Goal: Information Seeking & Learning: Understand process/instructions

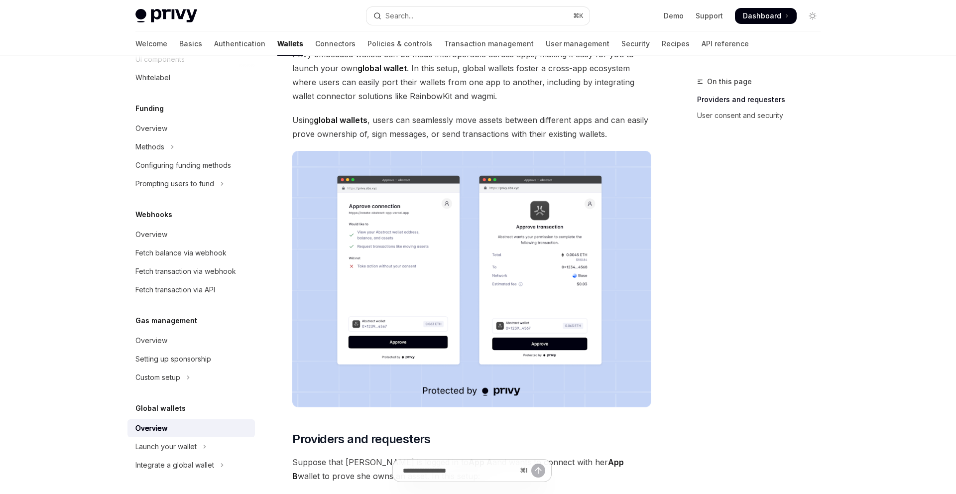
scroll to position [283, 0]
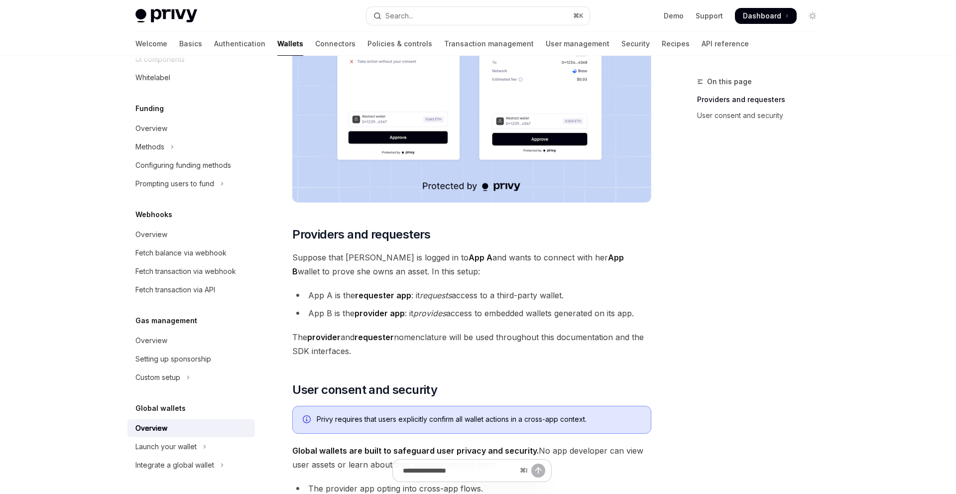
click at [434, 298] on em "requests" at bounding box center [436, 295] width 32 height 10
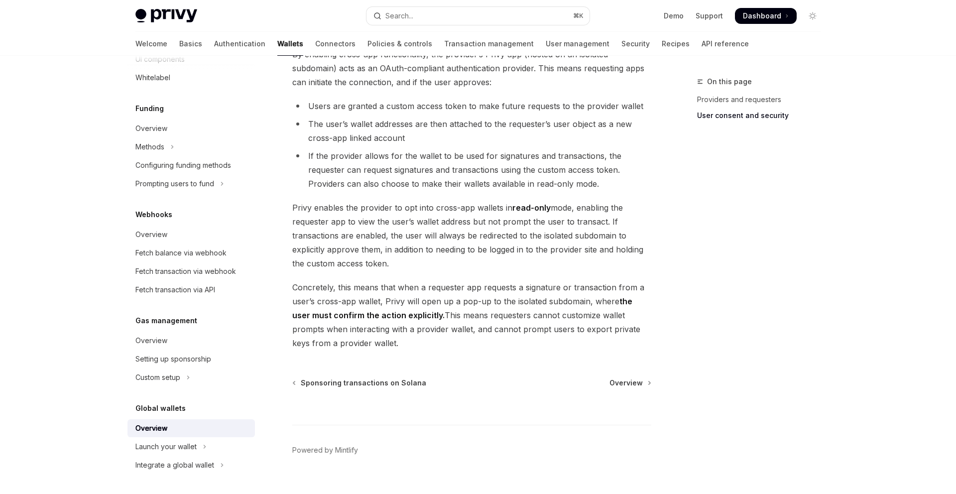
scroll to position [776, 0]
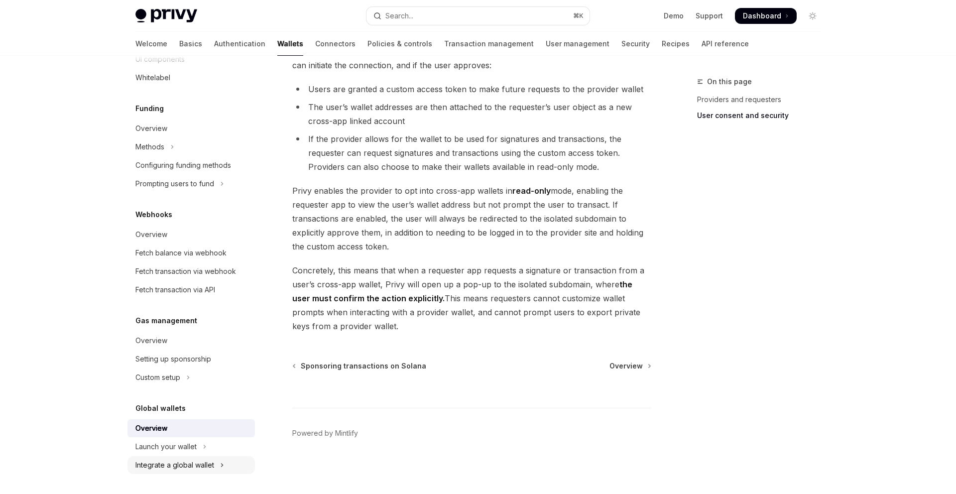
click at [178, 464] on div "Integrate a global wallet" at bounding box center [174, 465] width 79 height 12
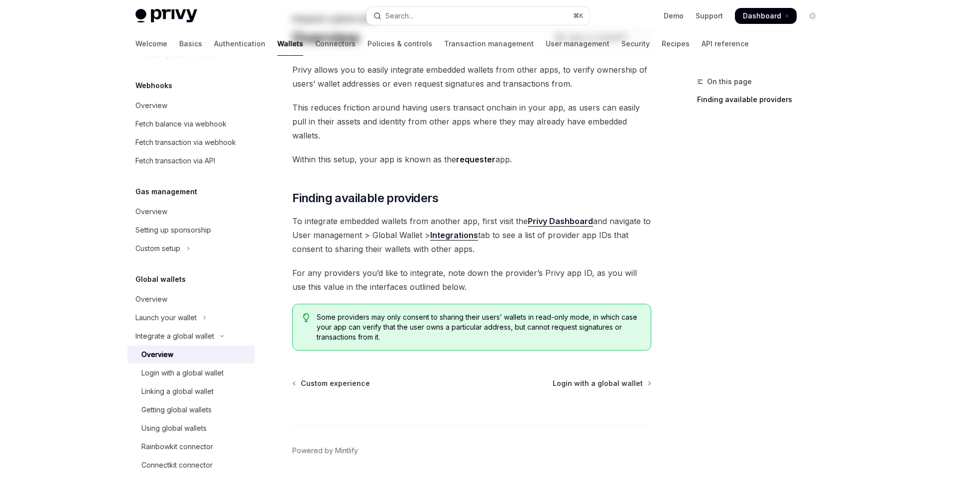
scroll to position [66, 0]
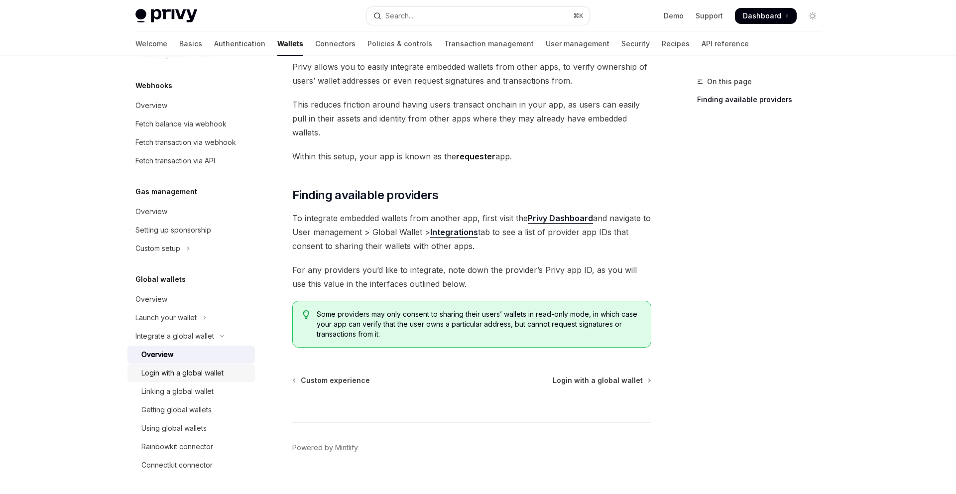
click at [184, 375] on div "Login with a global wallet" at bounding box center [182, 373] width 82 height 12
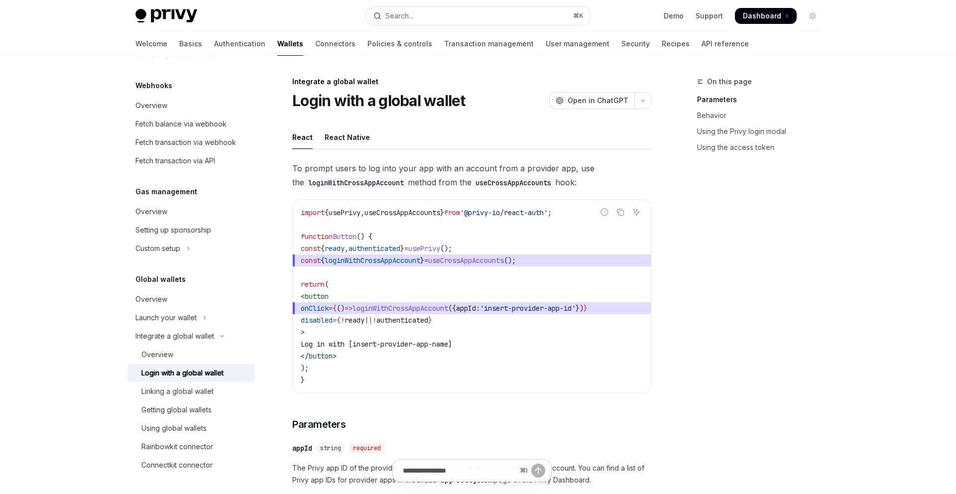
click at [458, 259] on span "useCrossAppAccounts" at bounding box center [466, 260] width 76 height 9
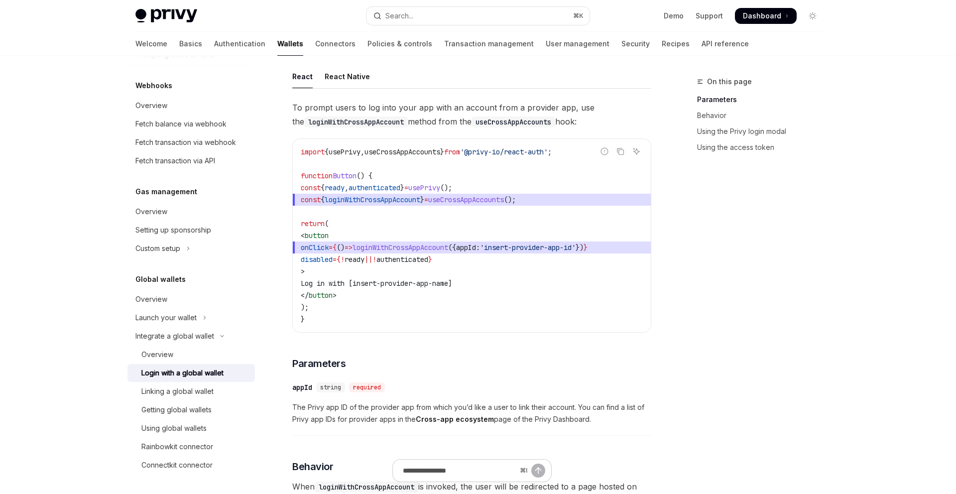
scroll to position [68, 0]
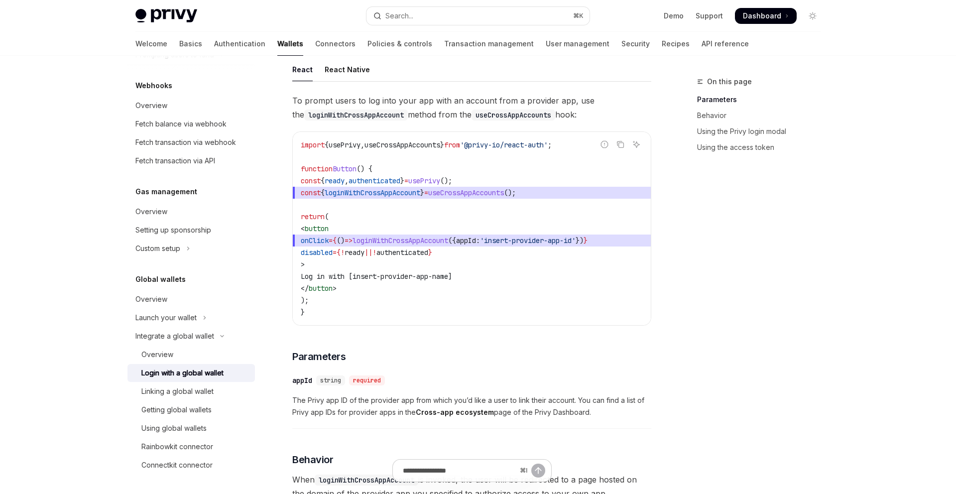
click at [370, 196] on span "loginWithCrossAppAccount" at bounding box center [373, 192] width 96 height 9
click at [495, 192] on span "useCrossAppAccounts" at bounding box center [466, 192] width 76 height 9
click at [397, 152] on code "import { usePrivy , useCrossAppAccounts } from '@privy-io/react-auth' ; functio…" at bounding box center [472, 228] width 342 height 179
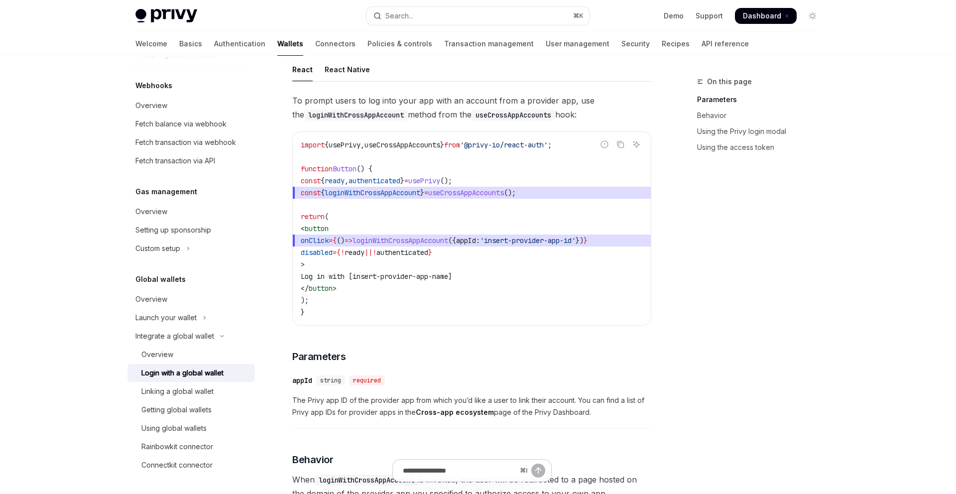
click at [399, 149] on span "useCrossAppAccounts" at bounding box center [402, 144] width 76 height 9
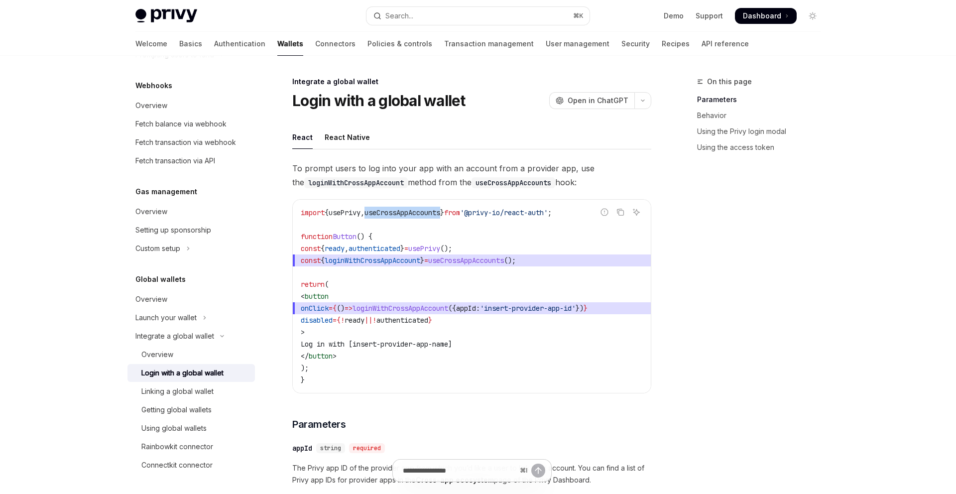
scroll to position [81, 0]
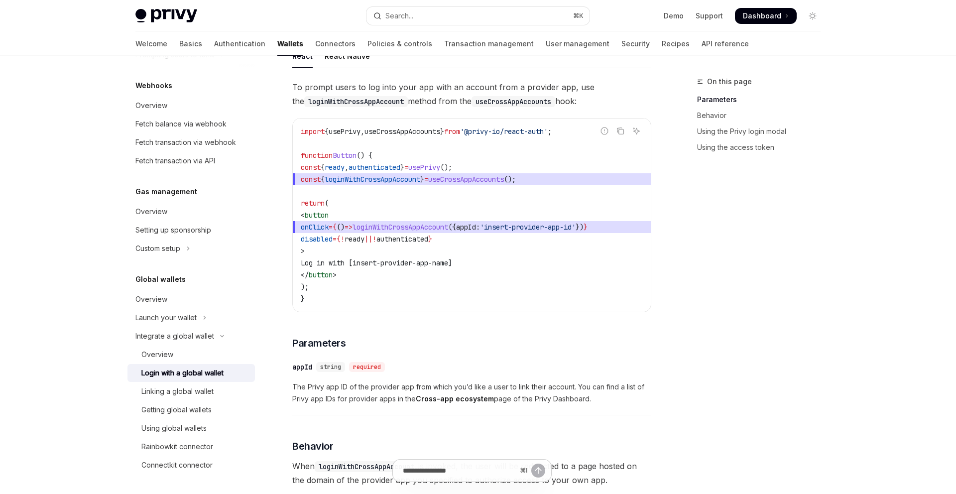
click at [416, 178] on span "loginWithCrossAppAccount" at bounding box center [373, 179] width 96 height 9
click at [436, 228] on span "loginWithCrossAppAccount" at bounding box center [401, 227] width 96 height 9
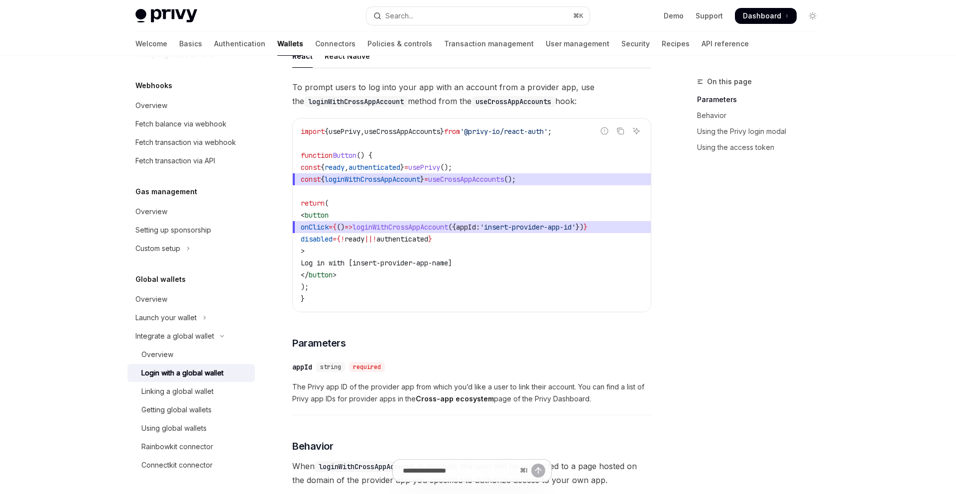
click at [436, 228] on span "loginWithCrossAppAccount" at bounding box center [401, 227] width 96 height 9
click at [395, 228] on span "loginWithCrossAppAccount" at bounding box center [401, 227] width 96 height 9
click at [323, 226] on span "onClick" at bounding box center [315, 227] width 28 height 9
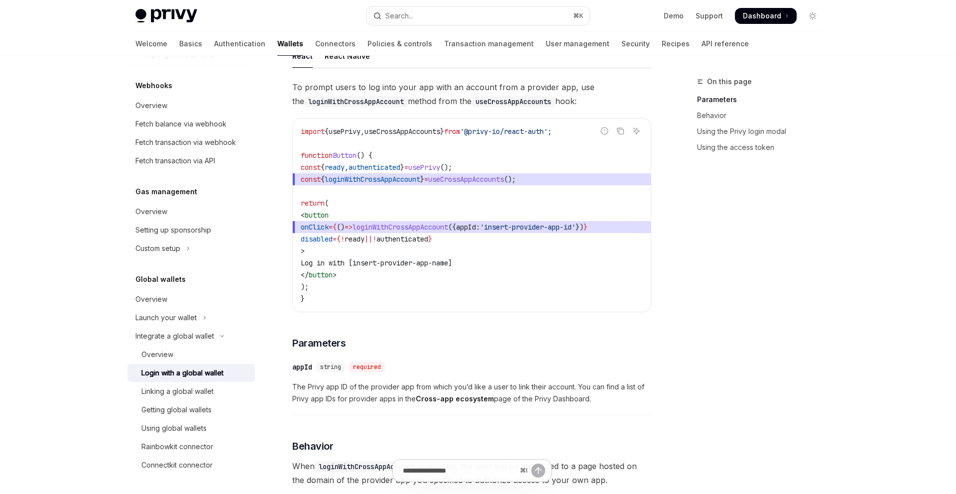
click at [425, 228] on span "loginWithCrossAppAccount" at bounding box center [401, 227] width 96 height 9
drag, startPoint x: 529, startPoint y: 229, endPoint x: 604, endPoint y: 229, distance: 74.7
click at [576, 229] on span "'insert-provider-app-id'" at bounding box center [528, 227] width 96 height 9
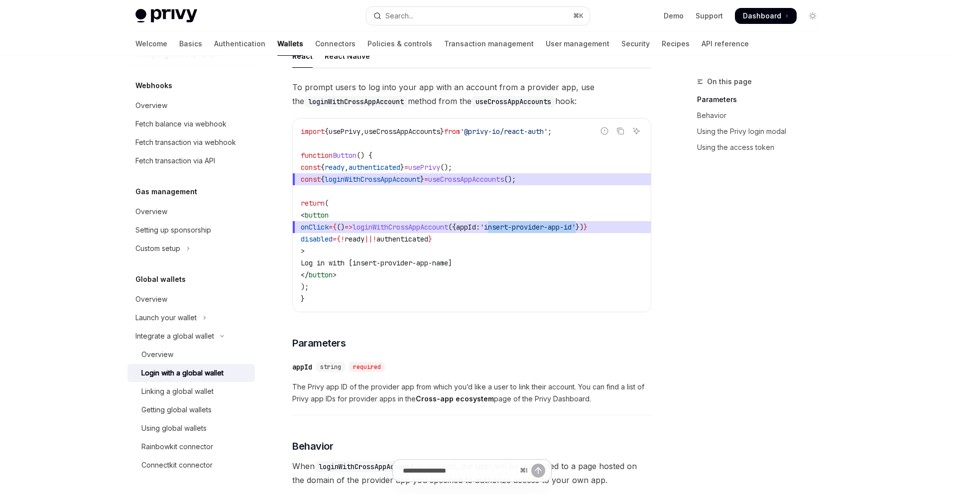
scroll to position [0, 0]
click at [188, 446] on div "Rainbowkit connector" at bounding box center [177, 447] width 72 height 12
type textarea "*"
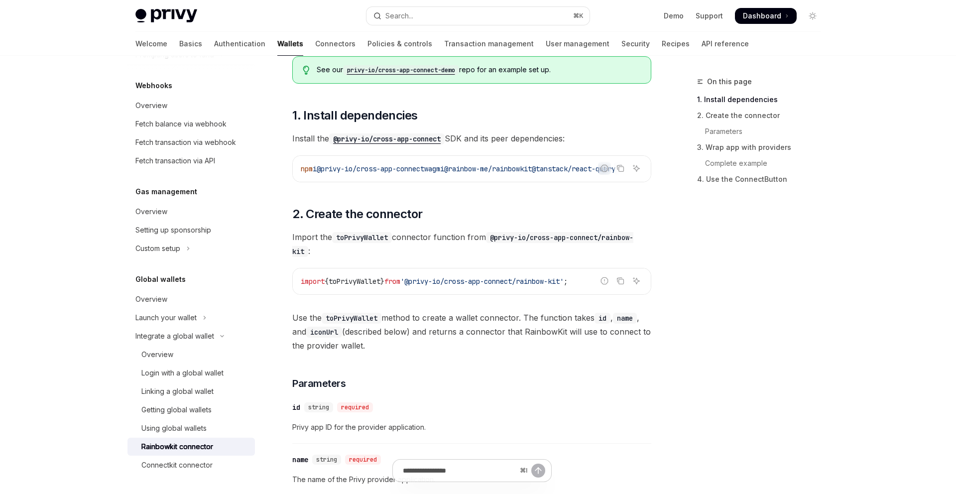
scroll to position [460, 0]
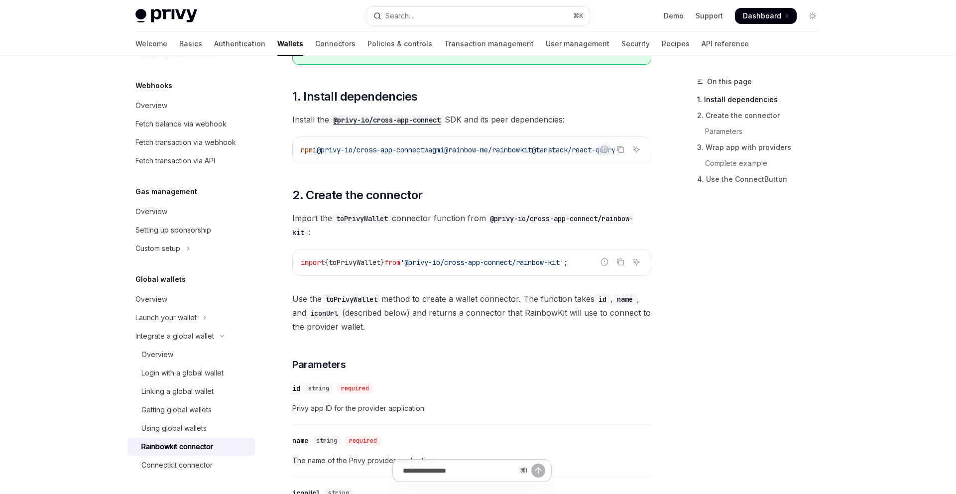
click at [377, 265] on span "toPrivyWallet" at bounding box center [355, 262] width 52 height 9
click at [355, 264] on span "toPrivyWallet" at bounding box center [355, 262] width 52 height 9
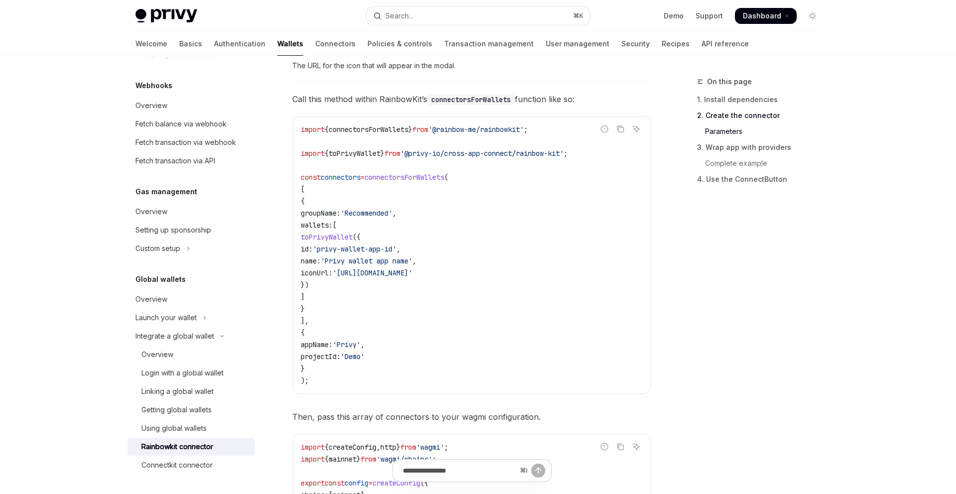
scroll to position [909, 0]
click at [395, 179] on span "connectorsForWallets" at bounding box center [404, 174] width 80 height 9
drag, startPoint x: 450, startPoint y: 131, endPoint x: 542, endPoint y: 131, distance: 92.6
click at [524, 131] on span "'@rainbow-me/rainbowkit'" at bounding box center [476, 126] width 96 height 9
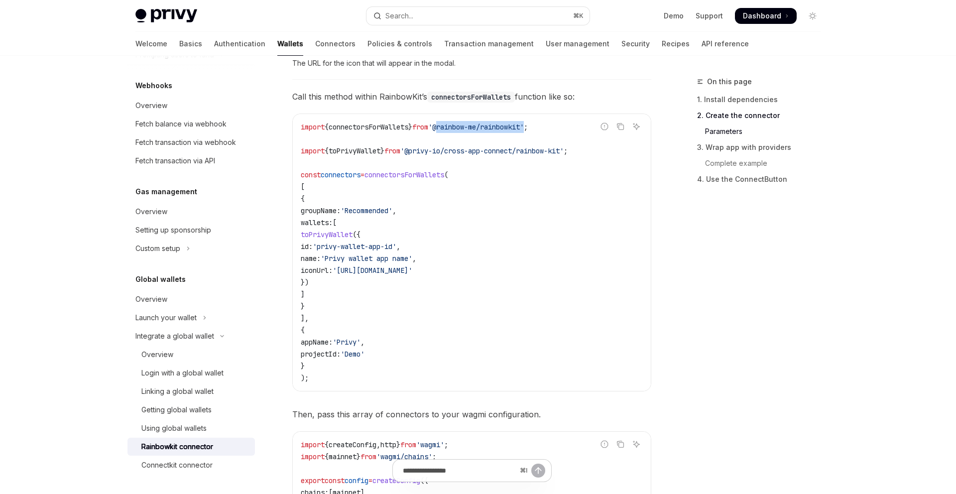
drag, startPoint x: 332, startPoint y: 238, endPoint x: 357, endPoint y: 281, distance: 50.2
click at [357, 281] on code "import { connectorsForWallets } from '@rainbow-me/rainbowkit' ; import { toPriv…" at bounding box center [472, 252] width 342 height 263
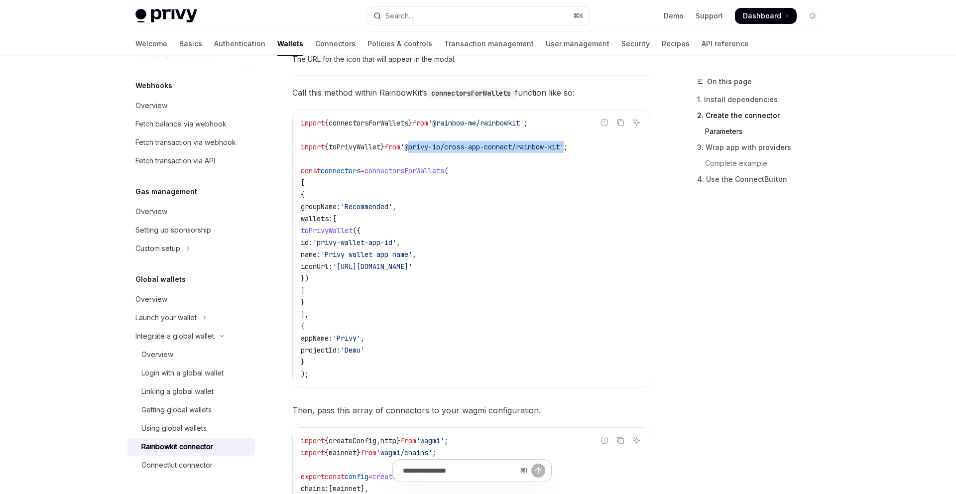
drag, startPoint x: 424, startPoint y: 152, endPoint x: 584, endPoint y: 152, distance: 160.3
click at [564, 151] on span "'@privy-io/cross-app-connect/rainbow-kit'" at bounding box center [481, 146] width 163 height 9
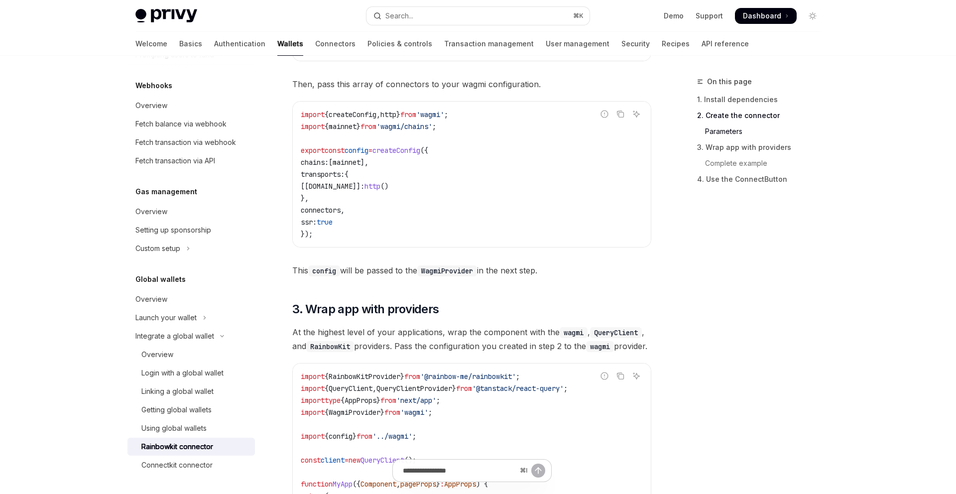
scroll to position [1225, 0]
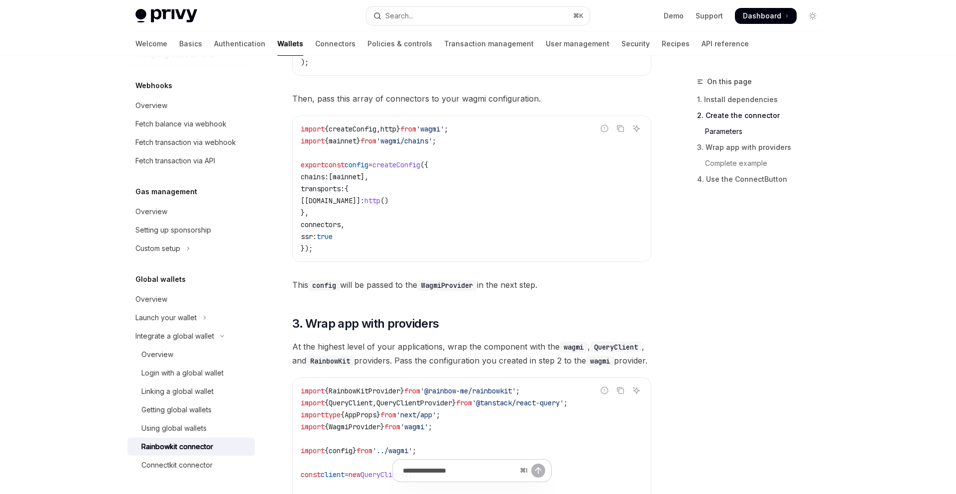
click at [444, 131] on span "'wagmi'" at bounding box center [430, 128] width 28 height 9
click at [432, 141] on span "'wagmi/chains'" at bounding box center [404, 140] width 56 height 9
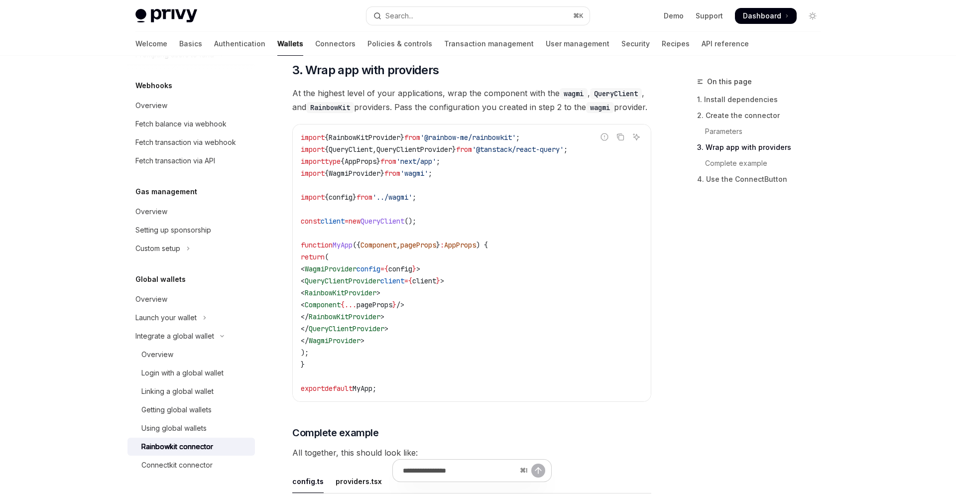
scroll to position [1494, 0]
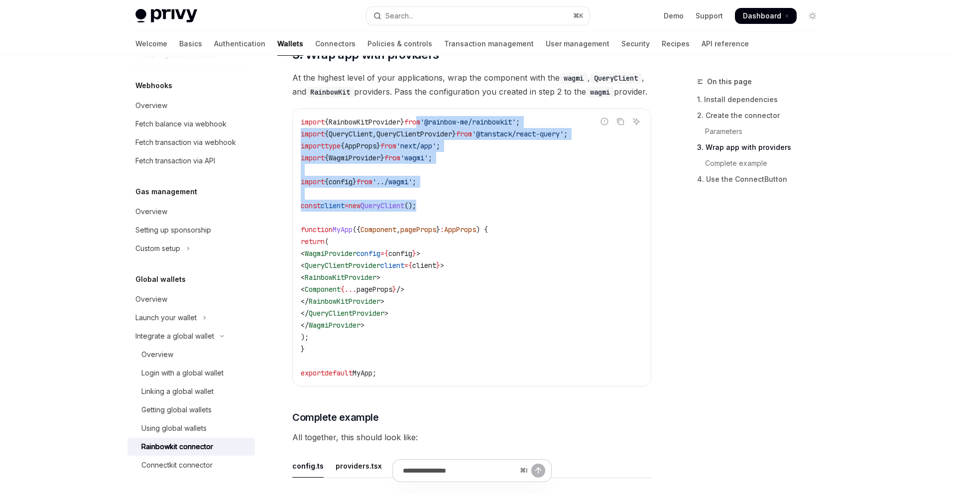
drag, startPoint x: 431, startPoint y: 143, endPoint x: 513, endPoint y: 228, distance: 118.0
click at [513, 228] on code "import { RainbowKitProvider } from '@rainbow-me/rainbowkit' ; import { QueryCli…" at bounding box center [472, 247] width 342 height 263
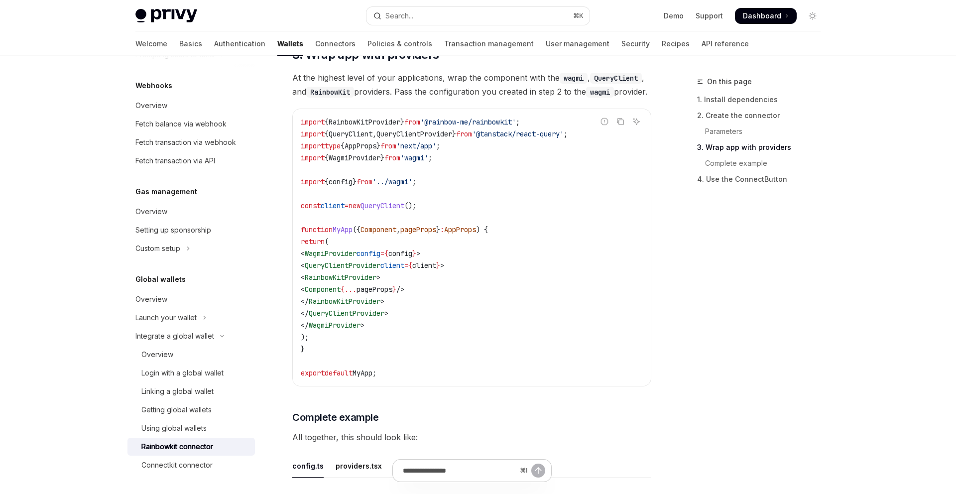
click at [506, 228] on code "import { RainbowKitProvider } from '@rainbow-me/rainbowkit' ; import { QueryCli…" at bounding box center [472, 247] width 342 height 263
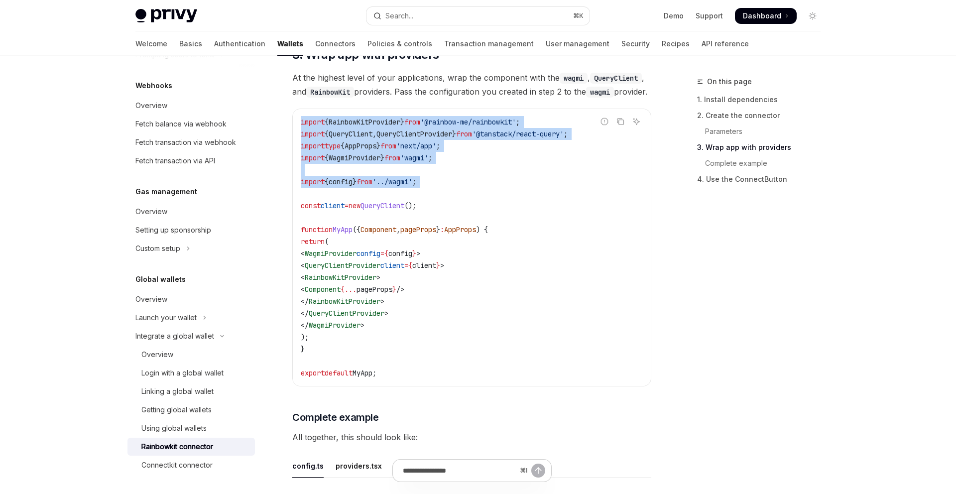
drag, startPoint x: 454, startPoint y: 212, endPoint x: 302, endPoint y: 143, distance: 166.4
click at [302, 143] on code "import { RainbowKitProvider } from '@rainbow-me/rainbowkit' ; import { QueryCli…" at bounding box center [472, 247] width 342 height 263
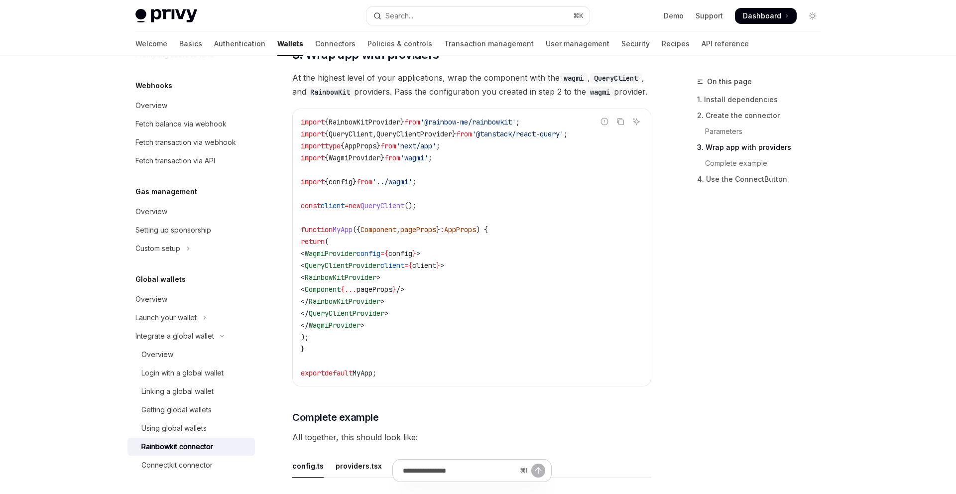
click at [373, 265] on code "import { RainbowKitProvider } from '@rainbow-me/rainbowkit' ; import { QueryCli…" at bounding box center [472, 247] width 342 height 263
click at [365, 282] on span "RainbowKitProvider" at bounding box center [341, 277] width 72 height 9
click at [369, 306] on span "RainbowKitProvider" at bounding box center [345, 301] width 72 height 9
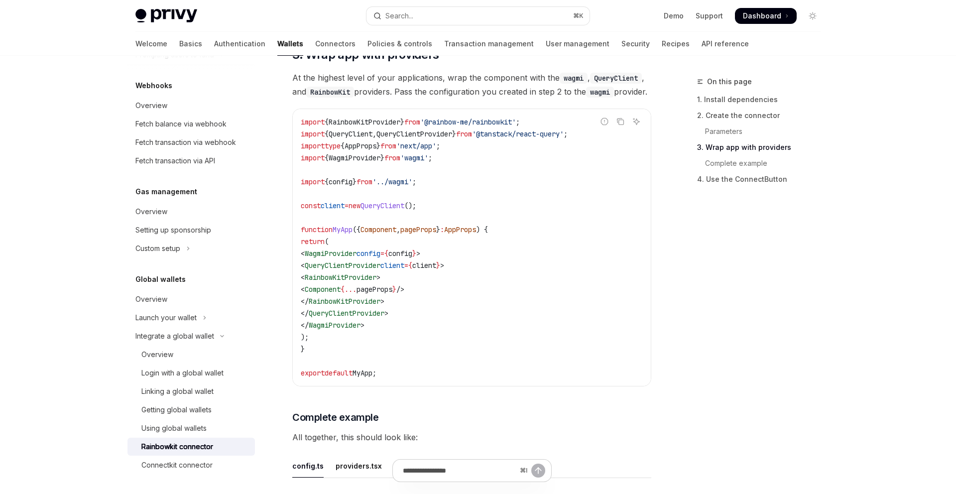
click at [370, 282] on span "RainbowKitProvider" at bounding box center [341, 277] width 72 height 9
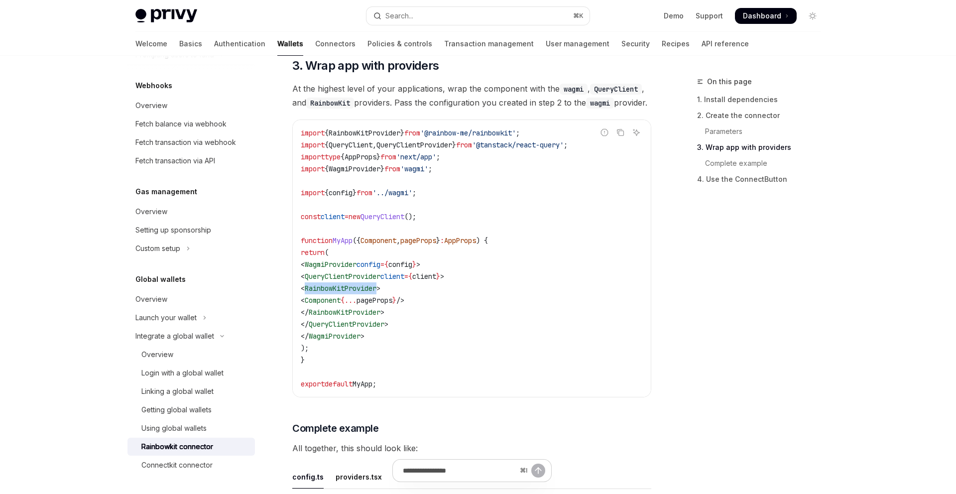
scroll to position [1482, 0]
click at [501, 138] on span "'@rainbow-me/rainbowkit'" at bounding box center [468, 133] width 96 height 9
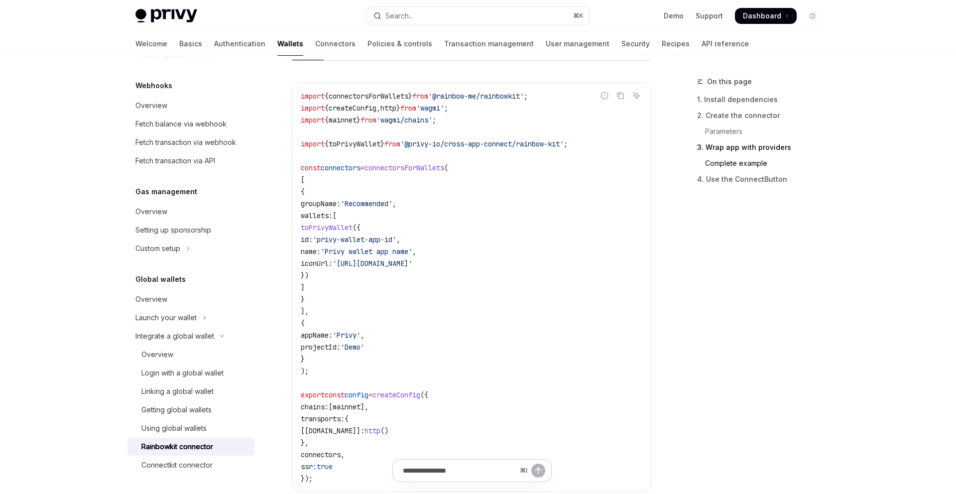
scroll to position [1914, 0]
click at [507, 145] on span "'@privy-io/cross-app-connect/rainbow-kit'" at bounding box center [481, 140] width 163 height 9
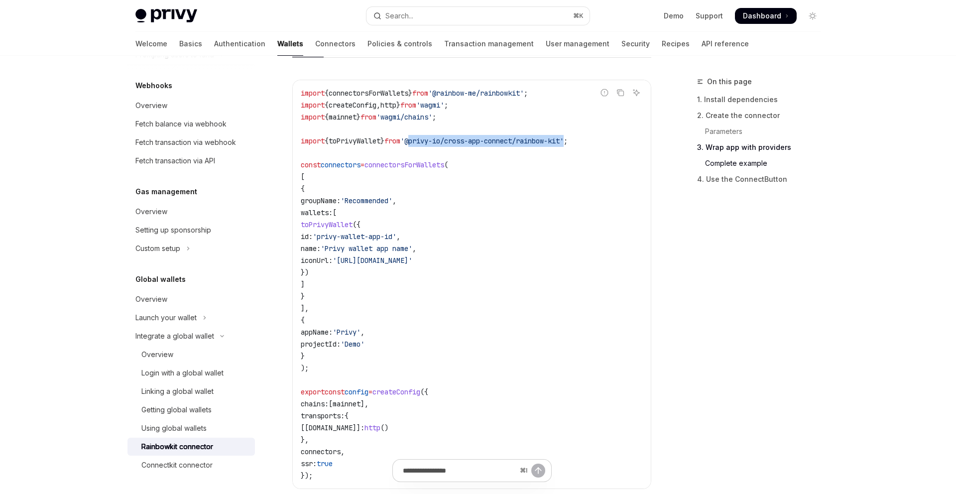
drag, startPoint x: 421, startPoint y: 159, endPoint x: 585, endPoint y: 159, distance: 163.8
click at [564, 145] on span "'@privy-io/cross-app-connect/rainbow-kit'" at bounding box center [481, 140] width 163 height 9
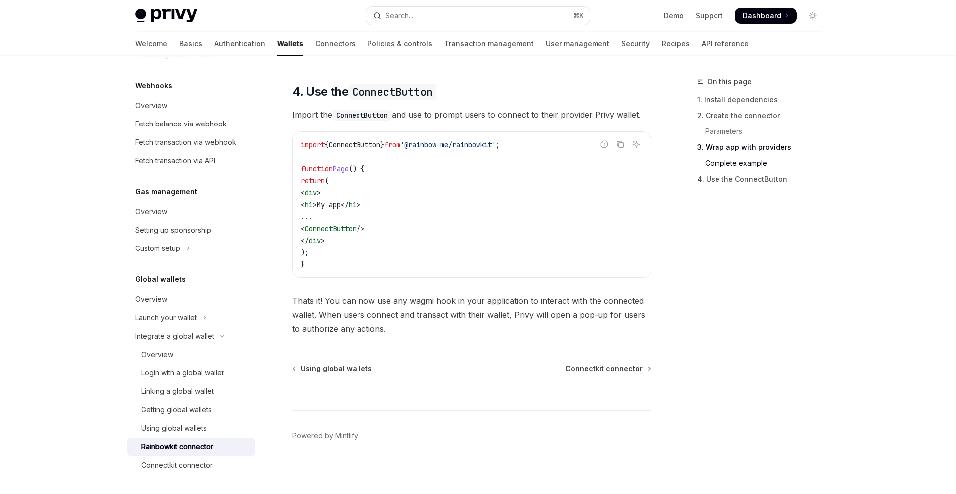
scroll to position [2361, 0]
click at [190, 370] on div "Login with a global wallet" at bounding box center [182, 373] width 82 height 12
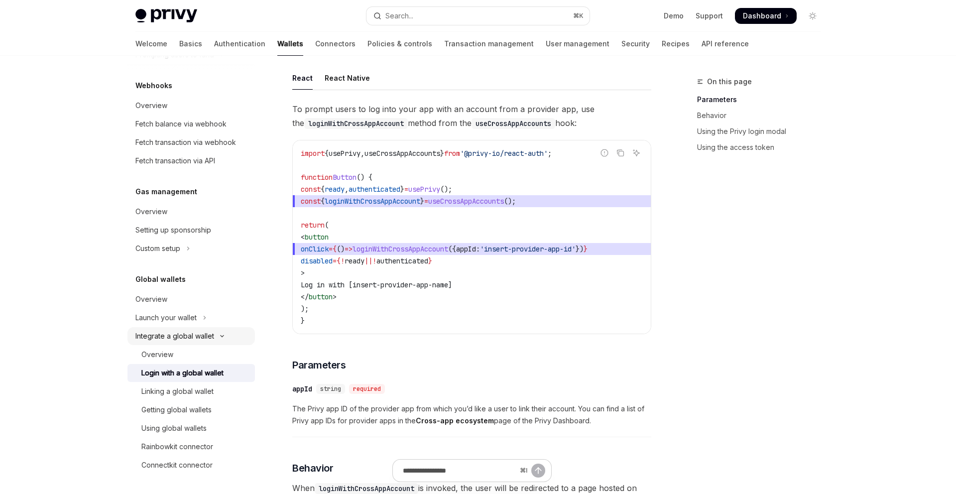
scroll to position [56, 0]
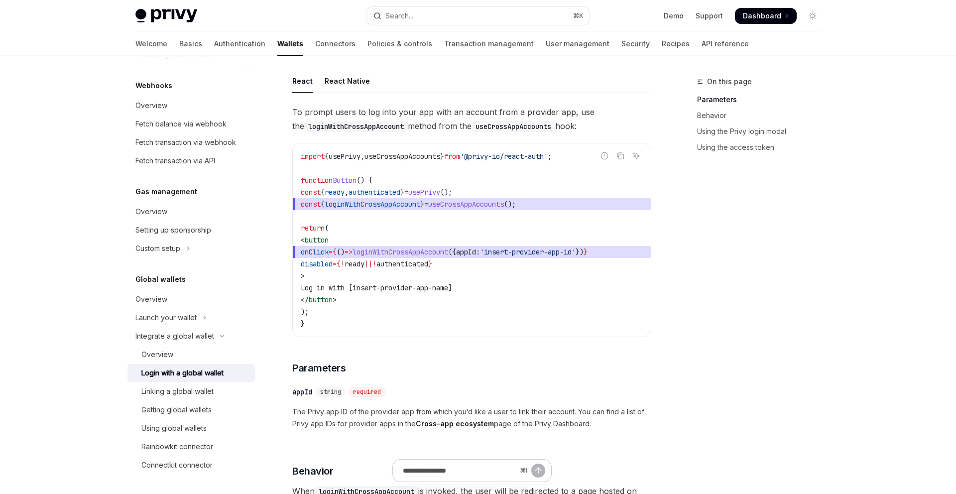
click at [447, 249] on span "loginWithCrossAppAccount" at bounding box center [401, 251] width 96 height 9
click at [402, 15] on div "Search..." at bounding box center [399, 16] width 28 height 12
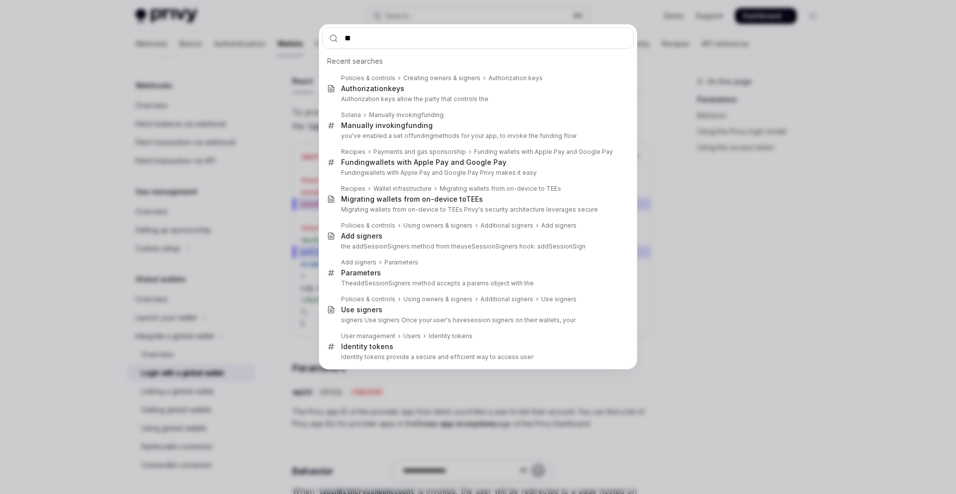
type input "***"
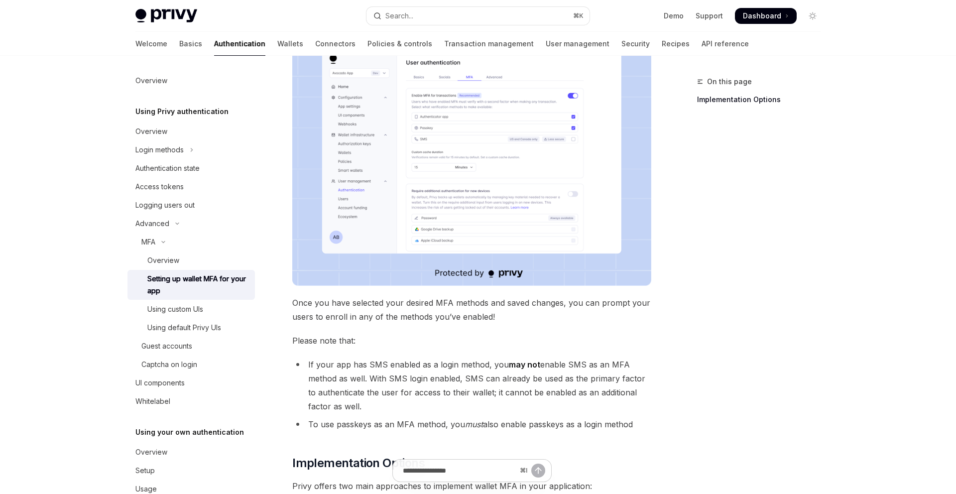
scroll to position [361, 0]
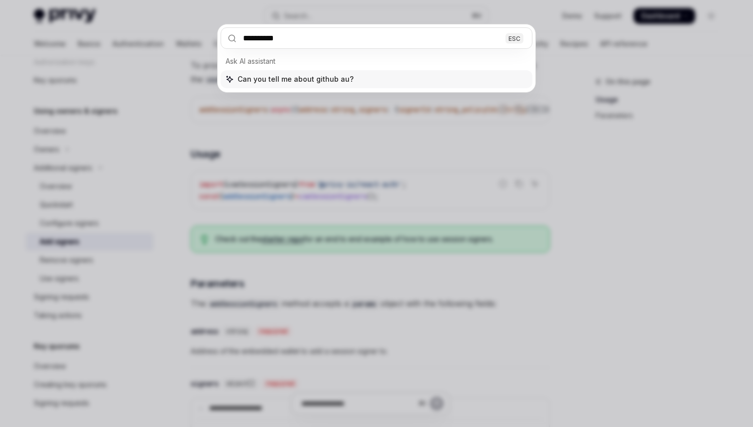
type input "**********"
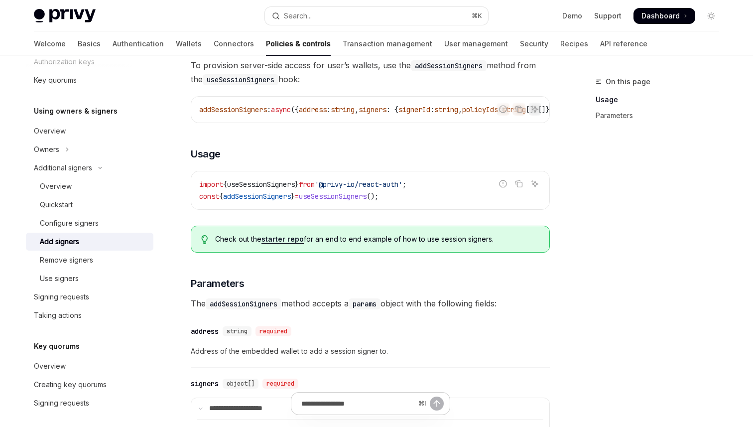
type textarea "*"
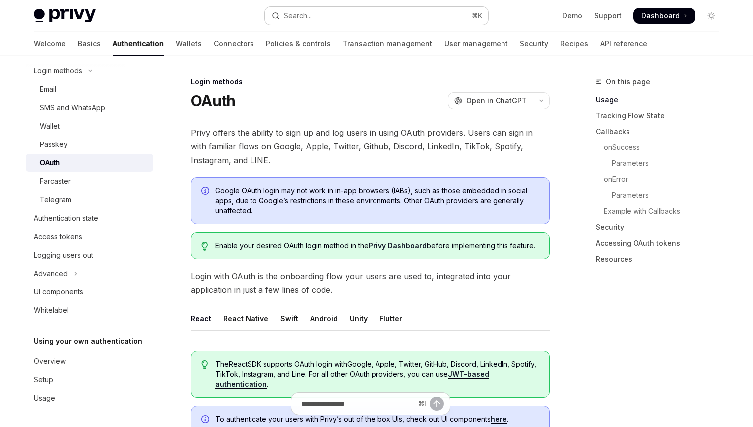
click at [293, 11] on div "Search..." at bounding box center [298, 16] width 28 height 12
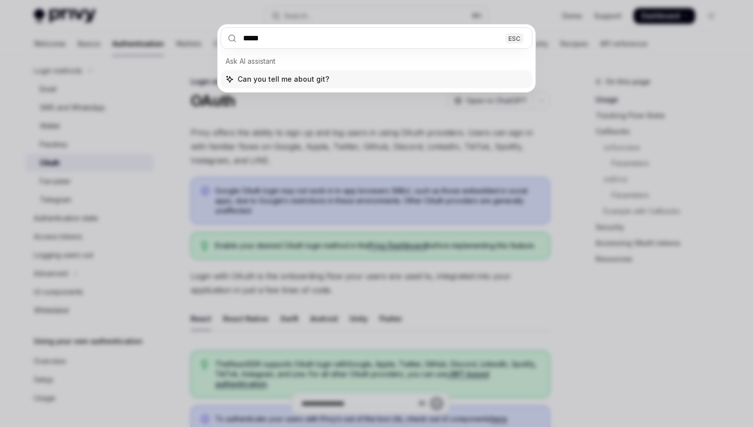
type input "******"
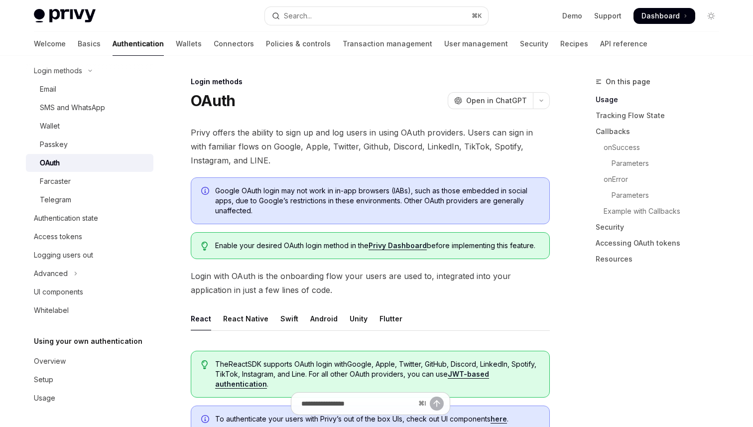
type textarea "*"
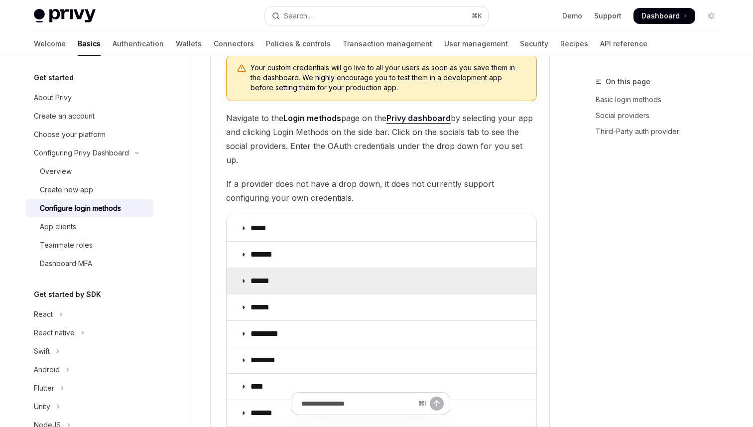
scroll to position [1086, 0]
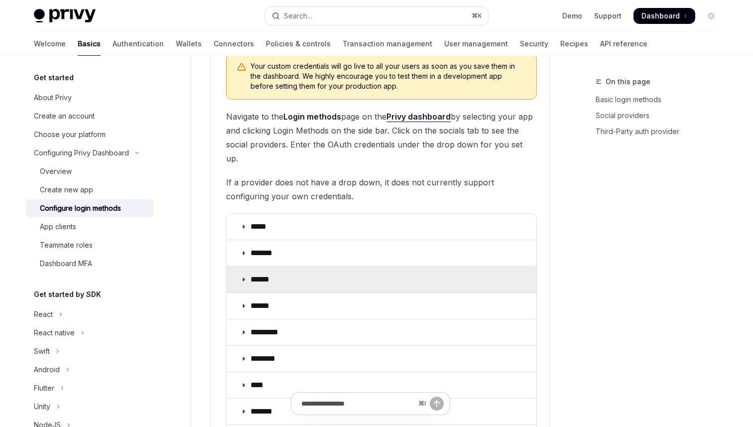
click at [324, 266] on summary "******" at bounding box center [382, 279] width 310 height 26
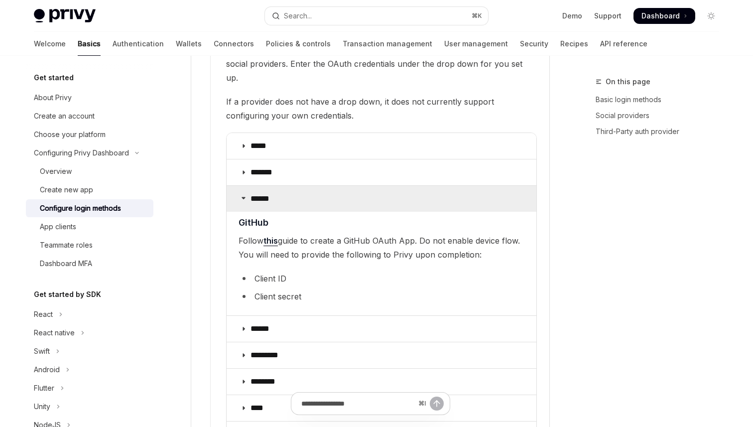
scroll to position [1173, 0]
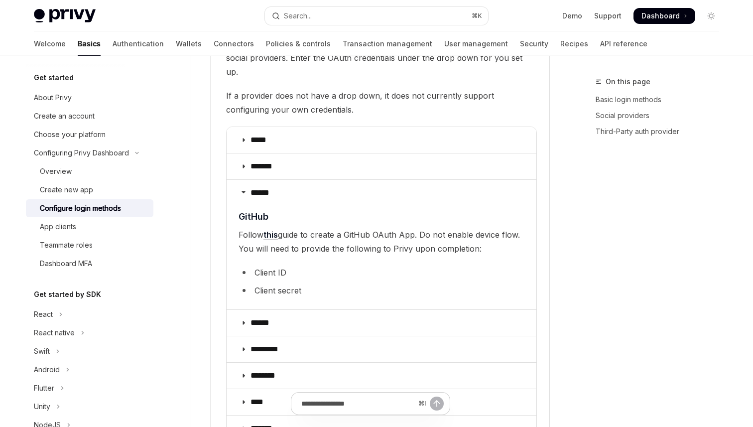
click at [263, 235] on span "Follow this guide to create a GitHub OAuth App. Do not enable device flow. You …" at bounding box center [381, 242] width 286 height 28
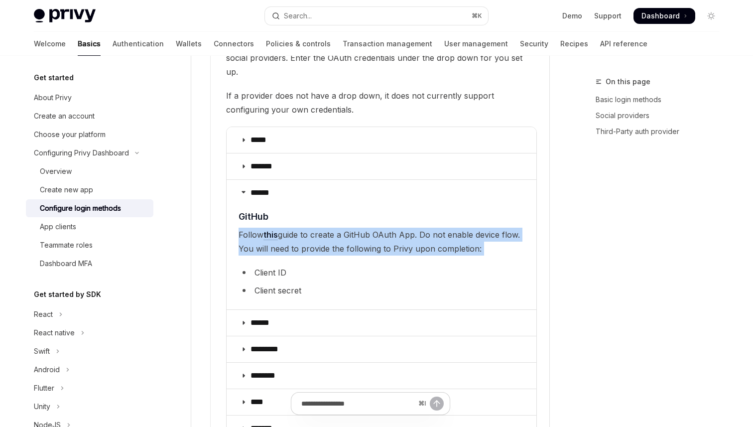
click at [290, 237] on span "Follow this guide to create a GitHub OAuth App. Do not enable device flow. You …" at bounding box center [381, 242] width 286 height 28
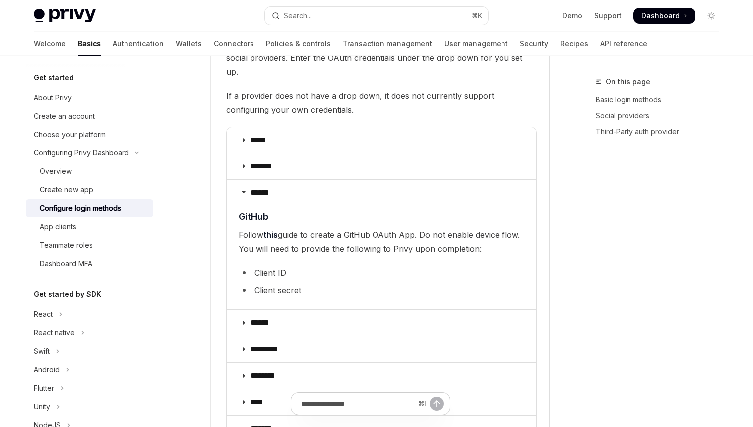
click at [290, 237] on span "Follow this guide to create a GitHub OAuth App. Do not enable device flow. You …" at bounding box center [381, 242] width 286 height 28
click at [272, 230] on link "this" at bounding box center [270, 235] width 14 height 10
click at [239, 210] on span "GitHub" at bounding box center [253, 216] width 30 height 13
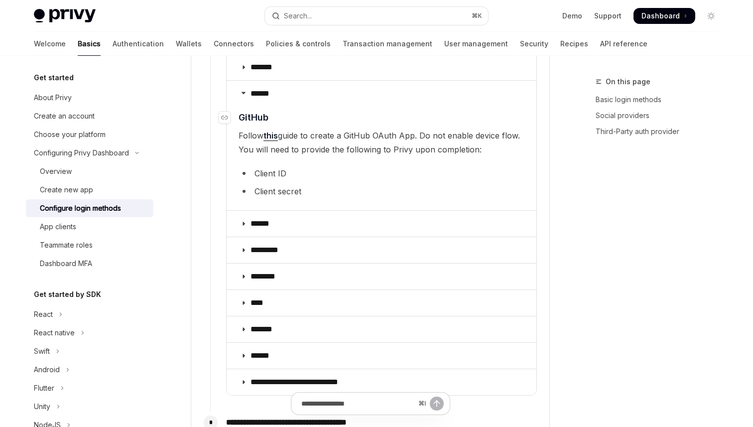
scroll to position [1275, 0]
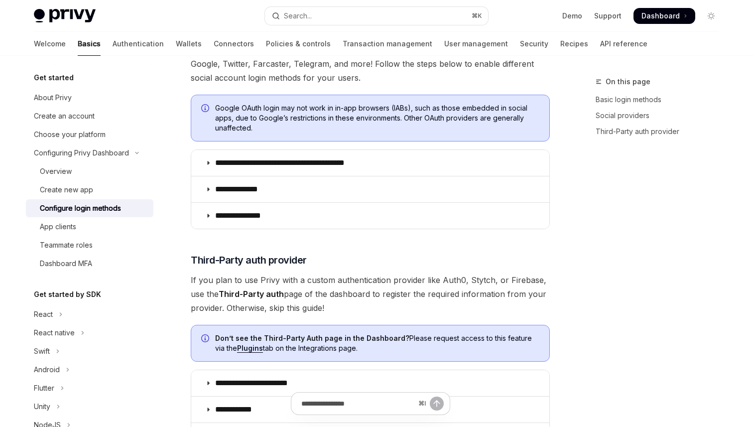
scroll to position [346, 0]
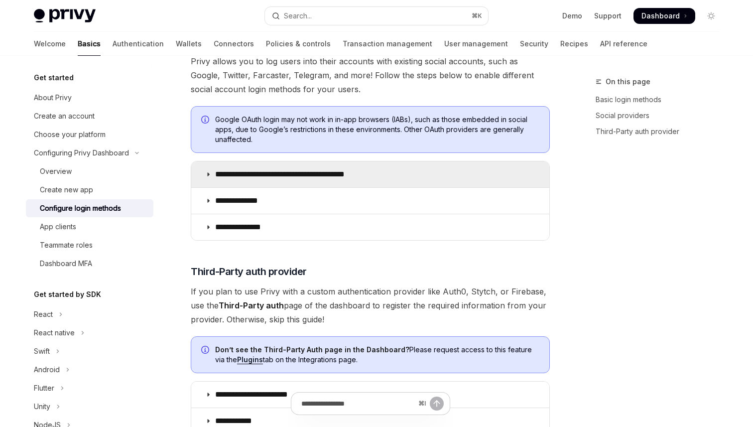
click at [294, 173] on p "**********" at bounding box center [297, 174] width 164 height 10
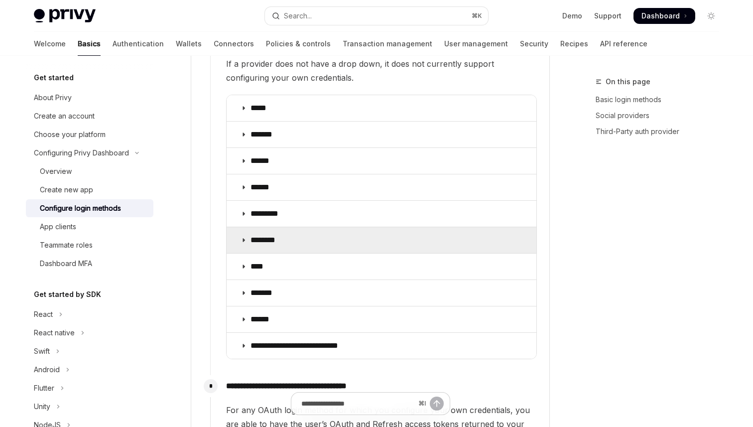
scroll to position [1203, 0]
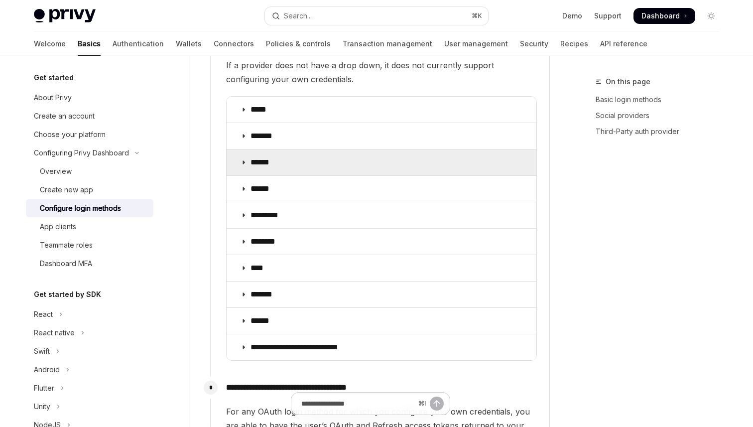
click at [296, 154] on summary "******" at bounding box center [382, 162] width 310 height 26
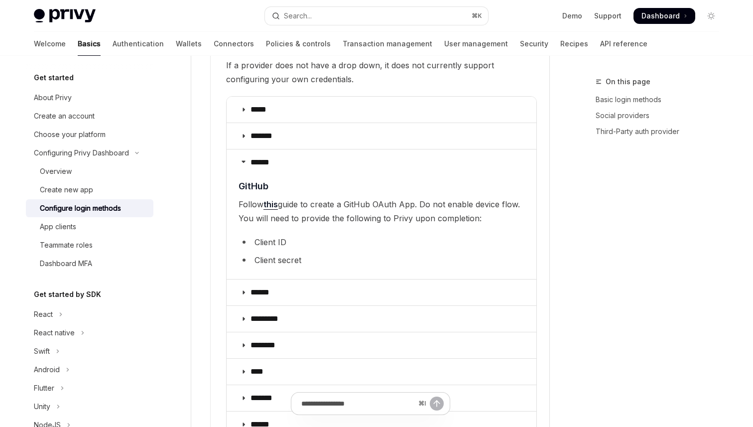
scroll to position [1225, 0]
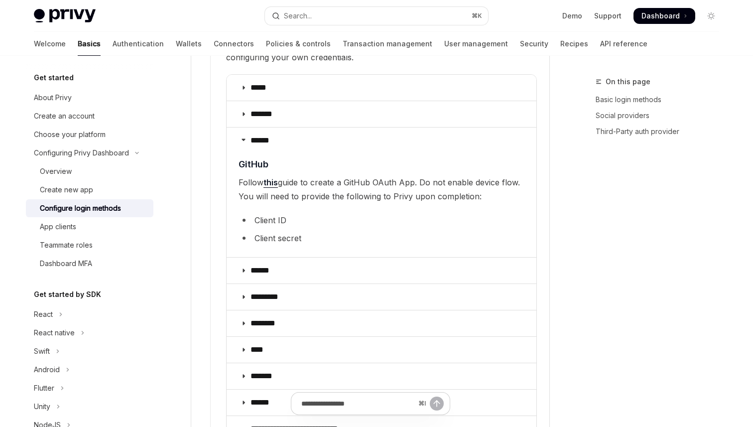
click at [271, 177] on link "this" at bounding box center [270, 182] width 14 height 10
